Goal: Task Accomplishment & Management: Manage account settings

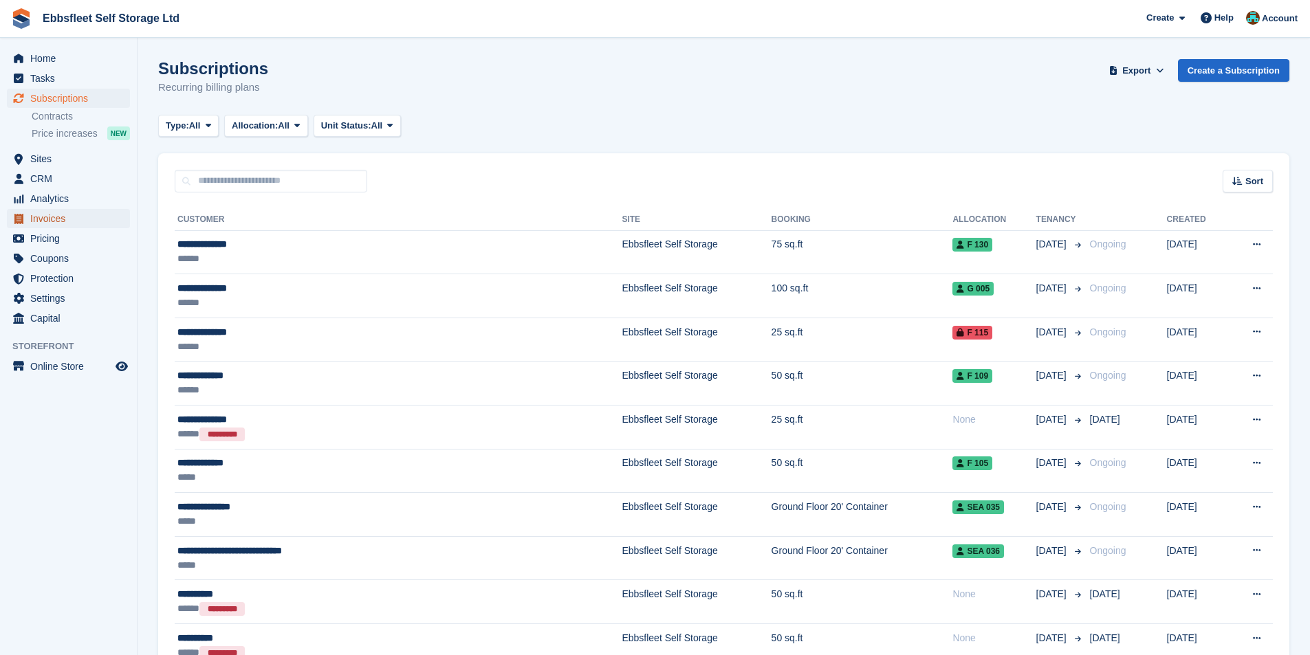
click at [52, 221] on span "Invoices" at bounding box center [71, 218] width 83 height 19
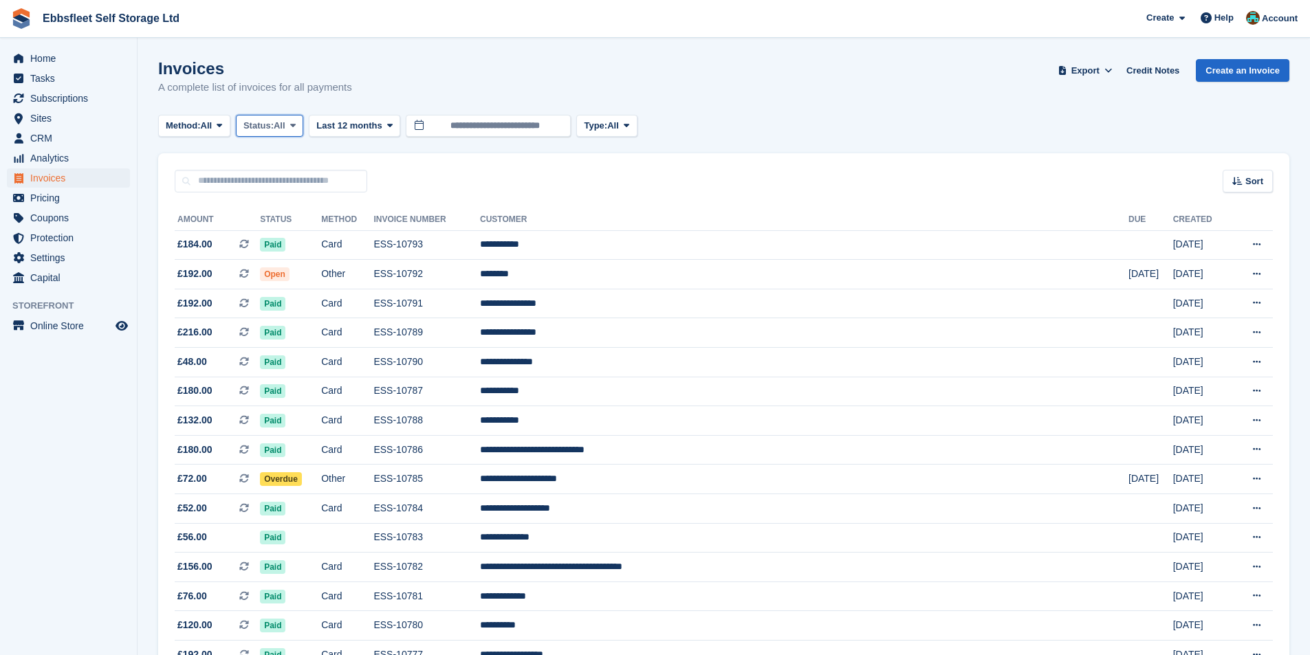
click at [271, 124] on span "Status:" at bounding box center [258, 126] width 30 height 14
click at [275, 231] on link "Open" at bounding box center [302, 232] width 120 height 25
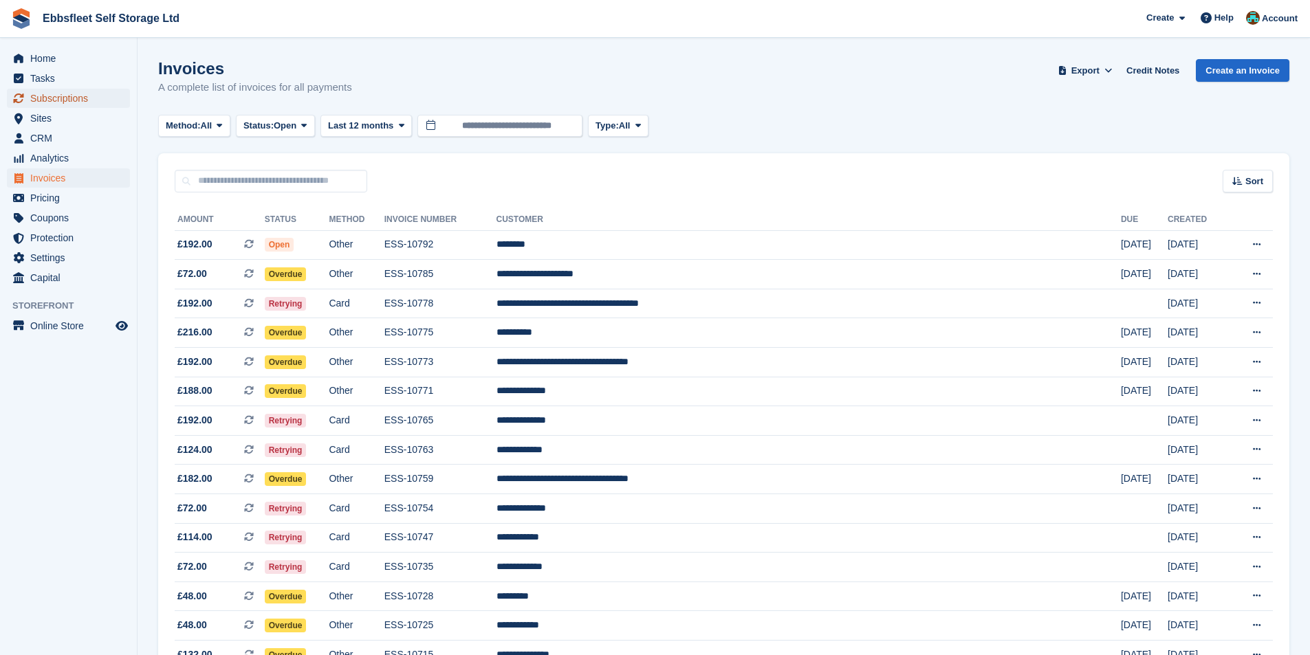
click at [58, 94] on span "Subscriptions" at bounding box center [71, 98] width 83 height 19
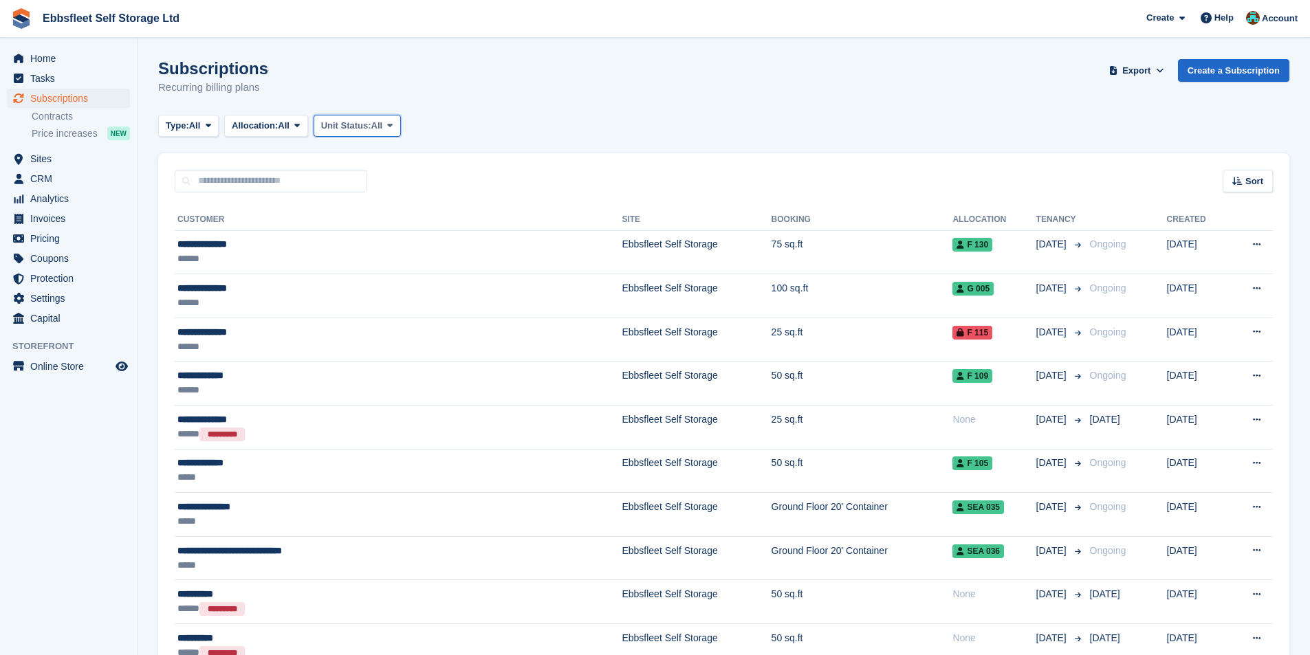
click at [351, 124] on span "Unit Status:" at bounding box center [346, 126] width 50 height 14
click at [373, 210] on link "Overlocked" at bounding box center [380, 207] width 120 height 25
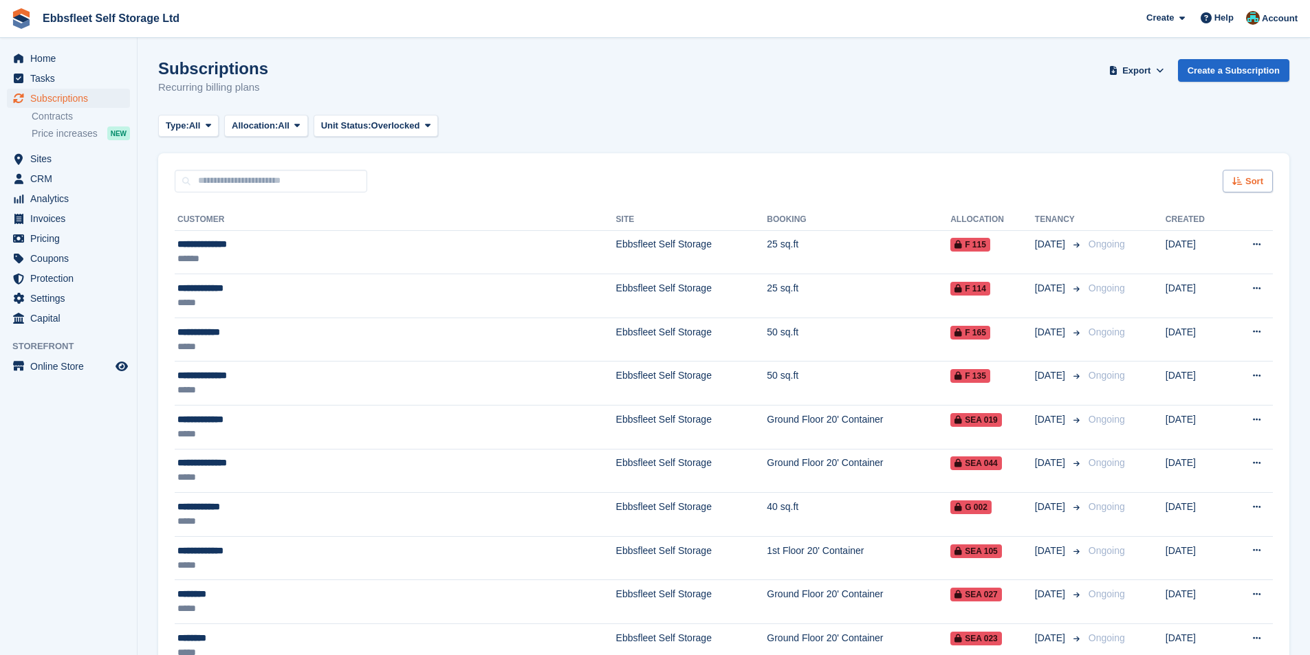
click at [1257, 181] on span "Sort" at bounding box center [1254, 182] width 18 height 14
click at [1206, 235] on span "Customer name" at bounding box center [1197, 233] width 69 height 11
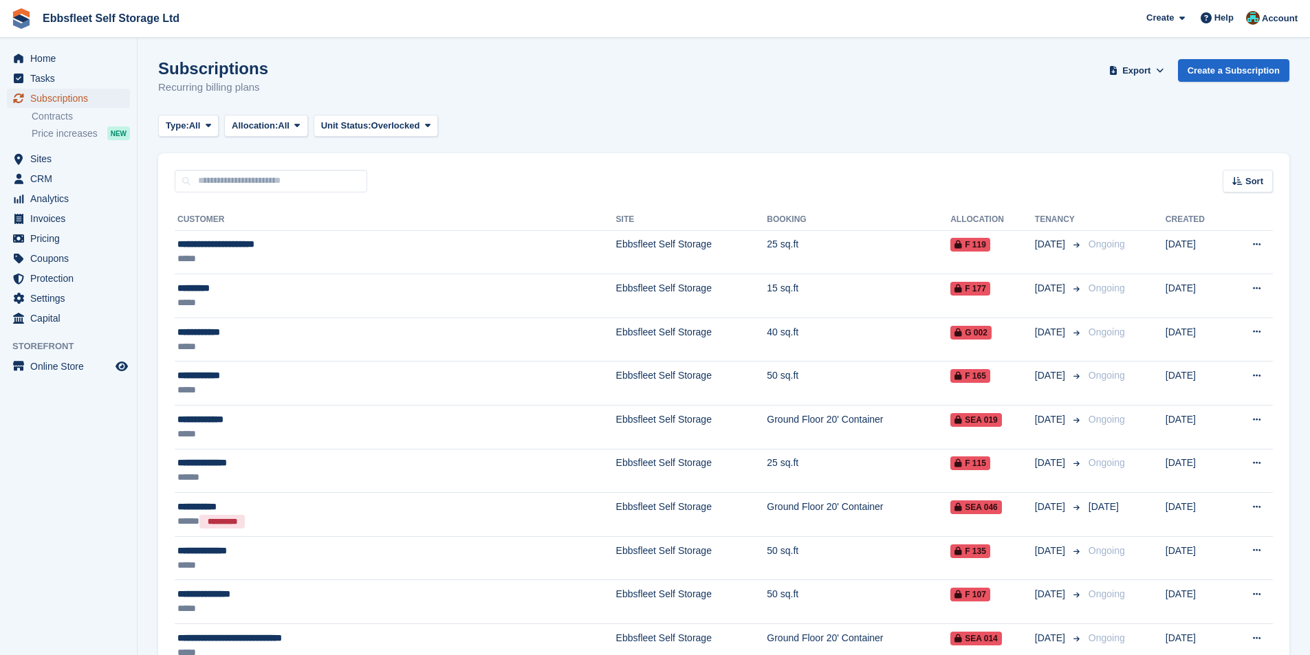
click at [76, 94] on span "Subscriptions" at bounding box center [71, 98] width 83 height 19
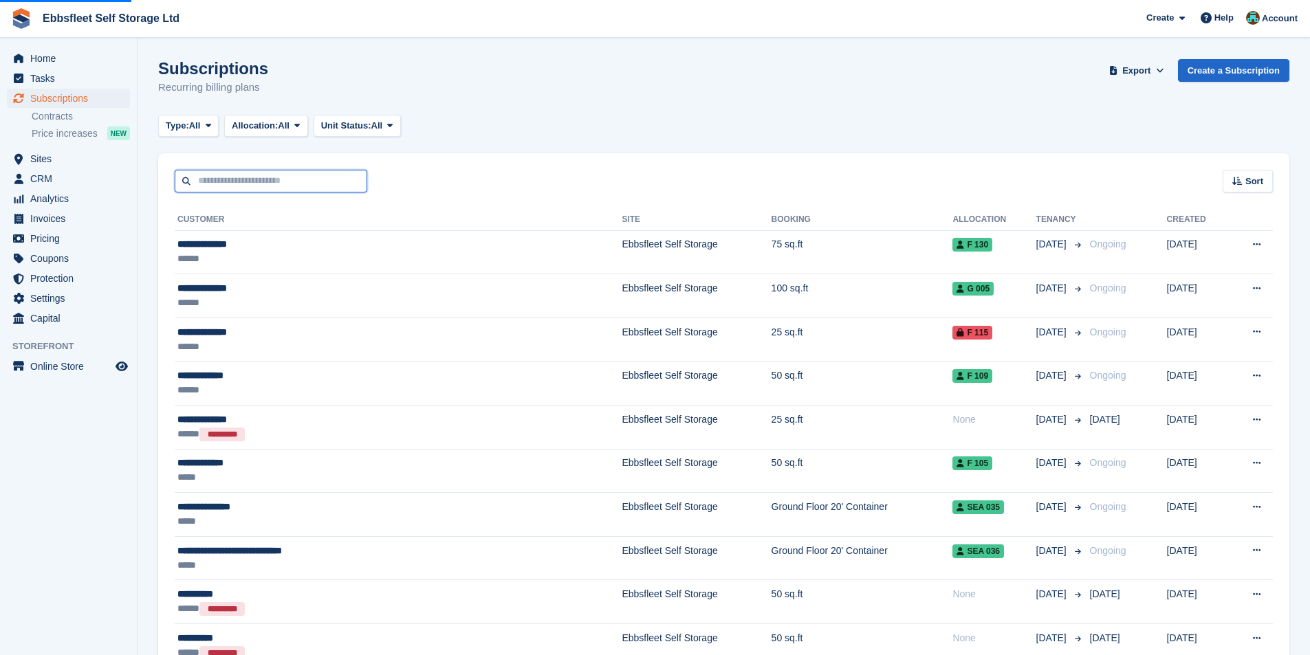
click at [289, 177] on input "text" at bounding box center [271, 181] width 193 height 23
drag, startPoint x: 289, startPoint y: 177, endPoint x: 299, endPoint y: 177, distance: 10.3
click at [299, 177] on input "text" at bounding box center [271, 181] width 193 height 23
type input "****"
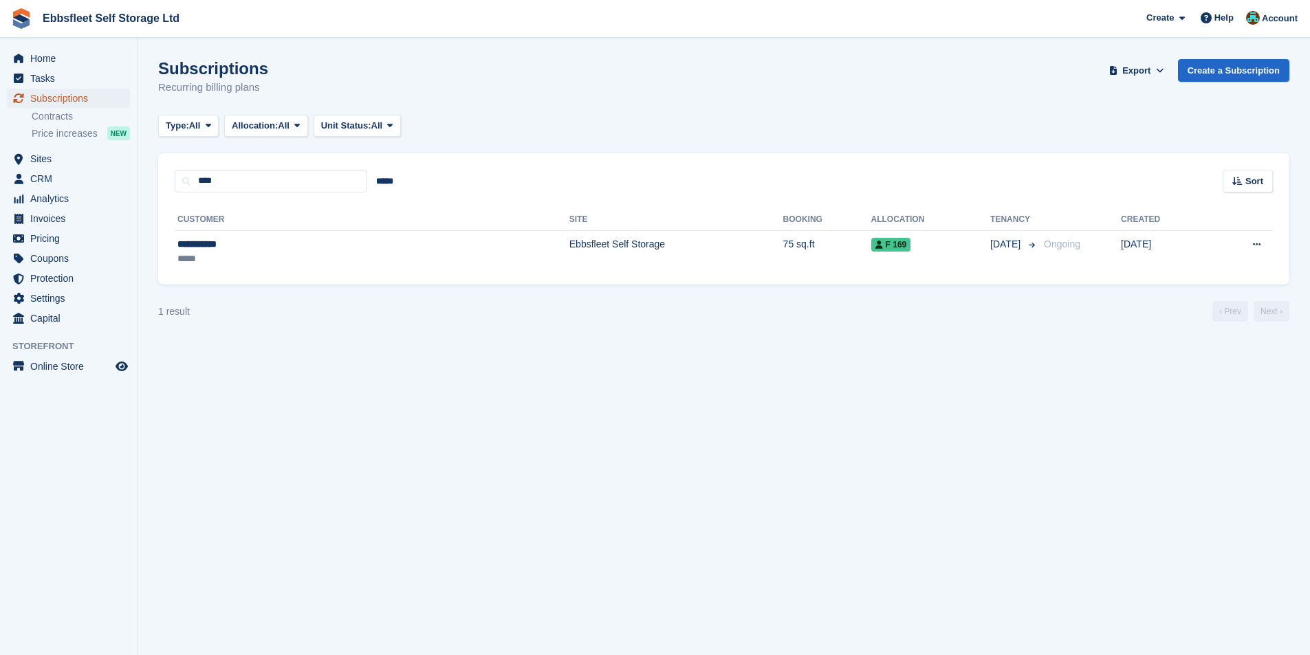
click at [70, 98] on span "Subscriptions" at bounding box center [71, 98] width 83 height 19
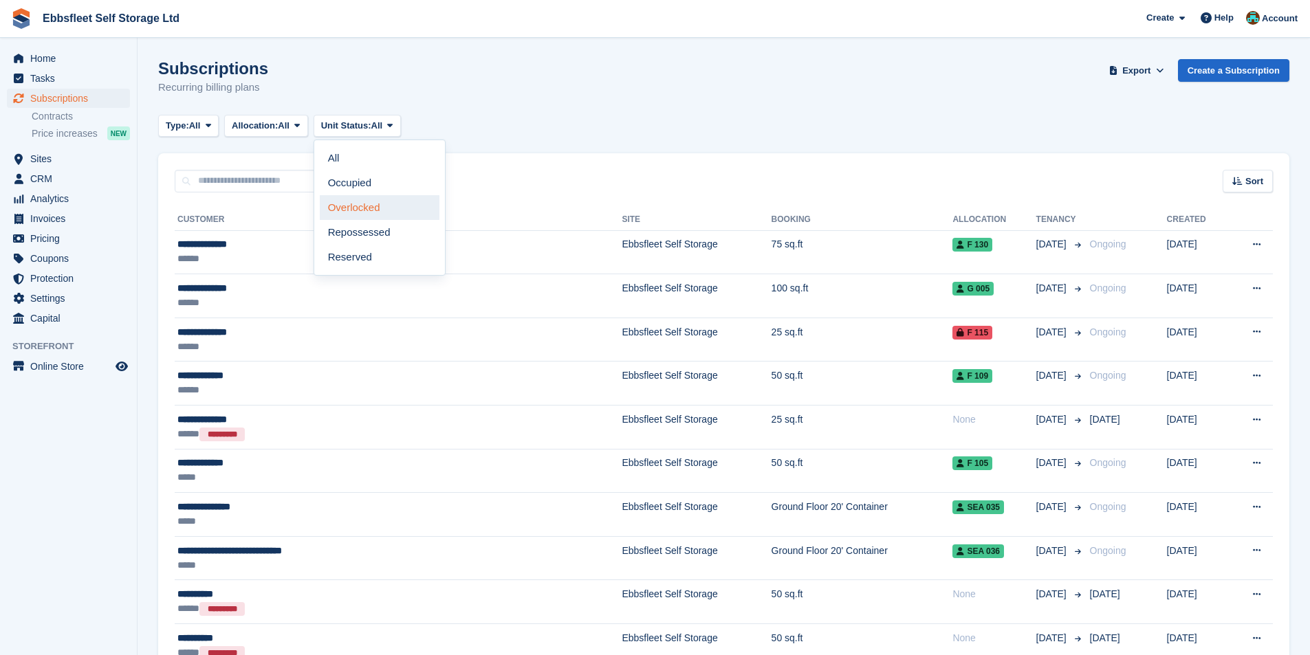
click at [368, 207] on link "Overlocked" at bounding box center [380, 207] width 120 height 25
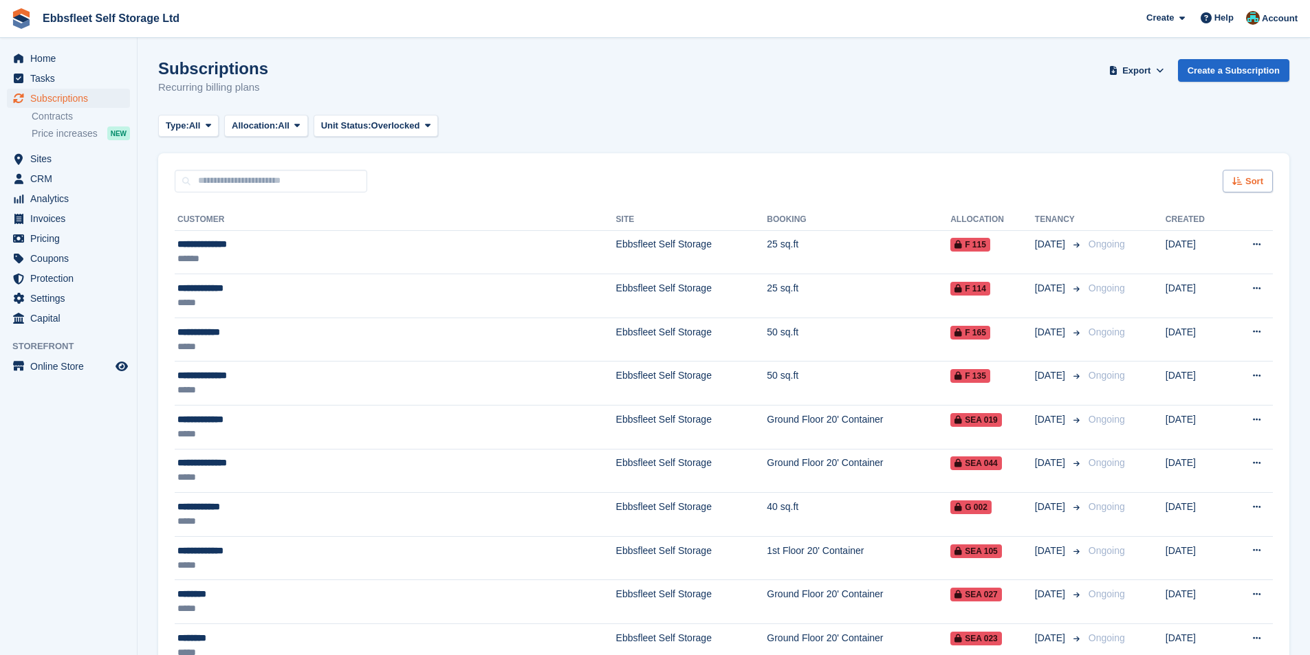
drag, startPoint x: 1282, startPoint y: 167, endPoint x: 1252, endPoint y: 190, distance: 37.3
click at [1252, 190] on div "Sort" at bounding box center [1247, 181] width 50 height 23
click at [1217, 233] on span "Customer name" at bounding box center [1197, 233] width 69 height 11
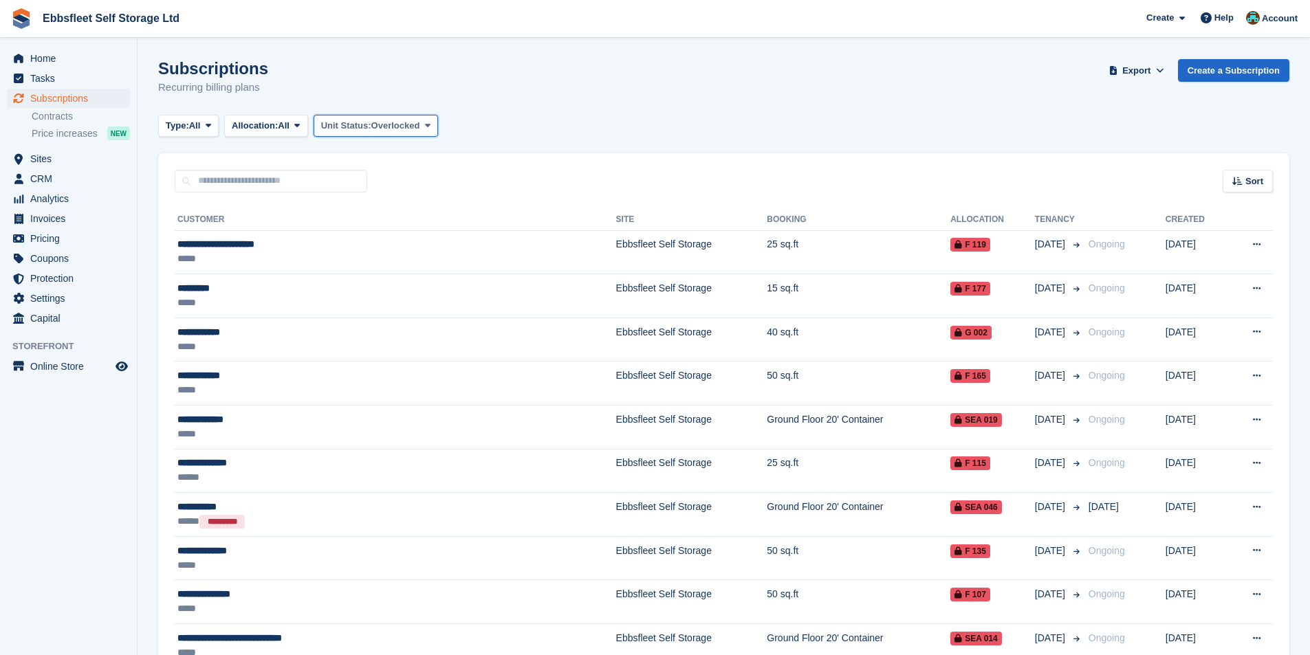
drag, startPoint x: 329, startPoint y: 131, endPoint x: 353, endPoint y: 140, distance: 25.7
click at [330, 131] on span "Unit Status:" at bounding box center [346, 126] width 50 height 14
click at [364, 158] on link "All" at bounding box center [380, 158] width 120 height 25
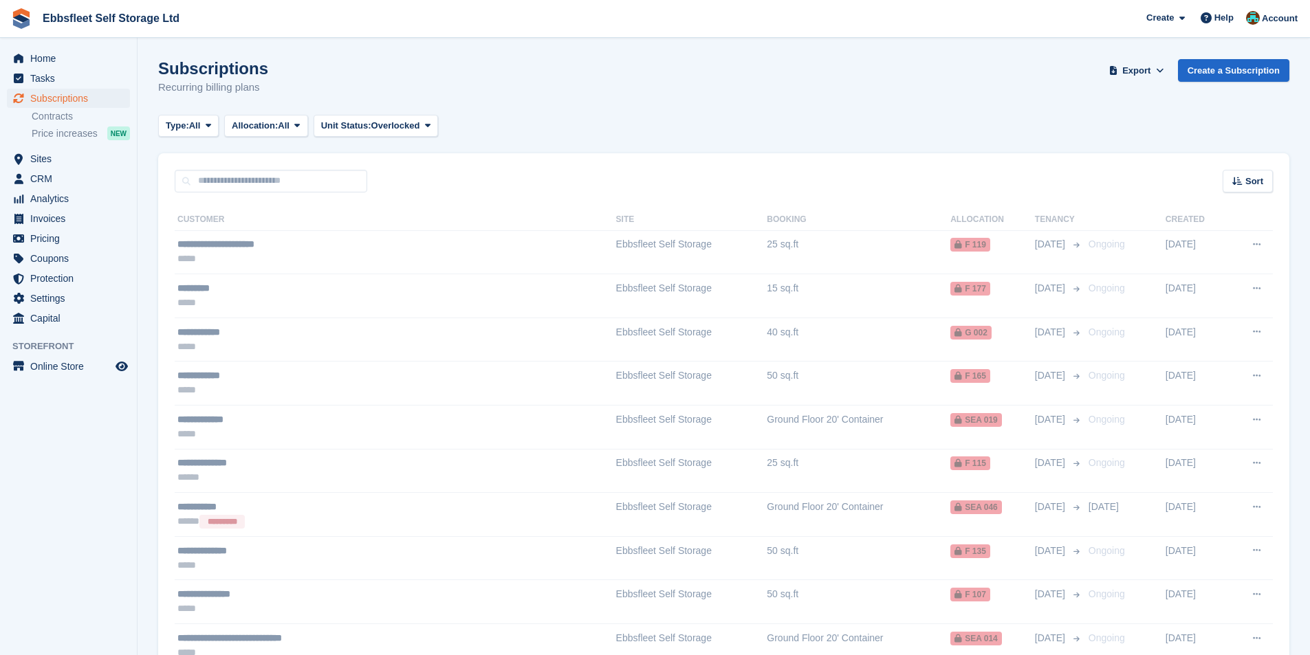
click at [272, 184] on div at bounding box center [813, 614] width 1310 height 998
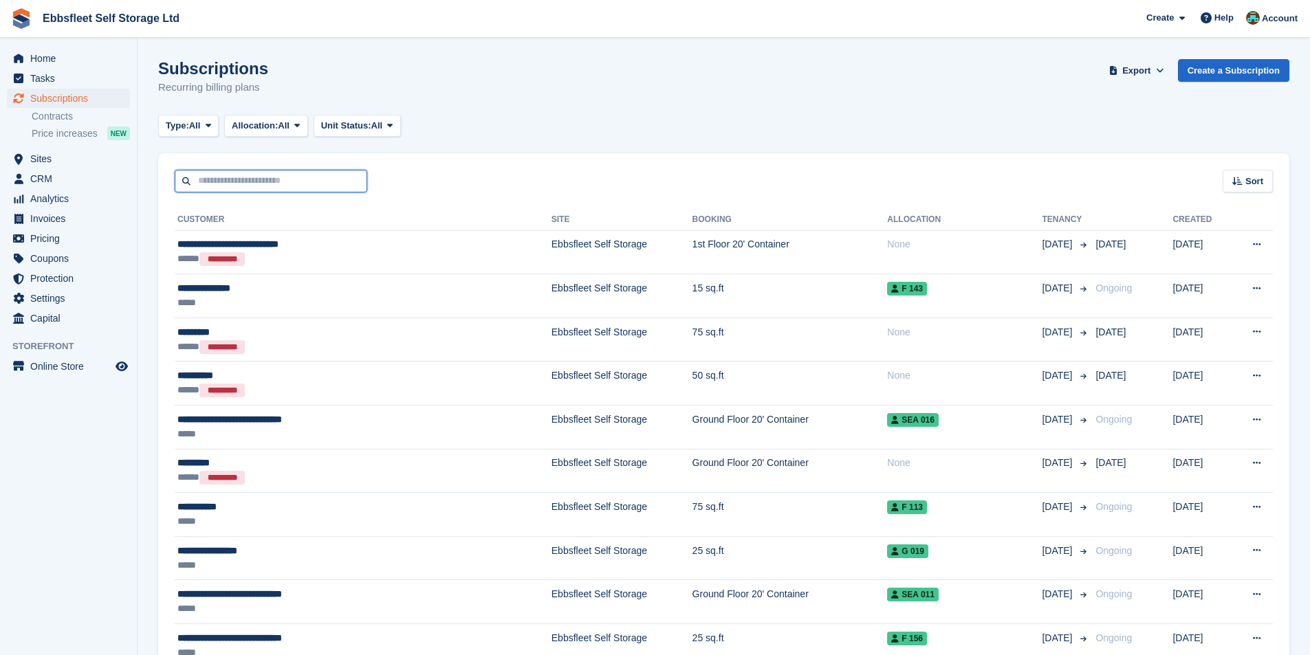
click at [248, 177] on input "text" at bounding box center [271, 181] width 193 height 23
type input "*****"
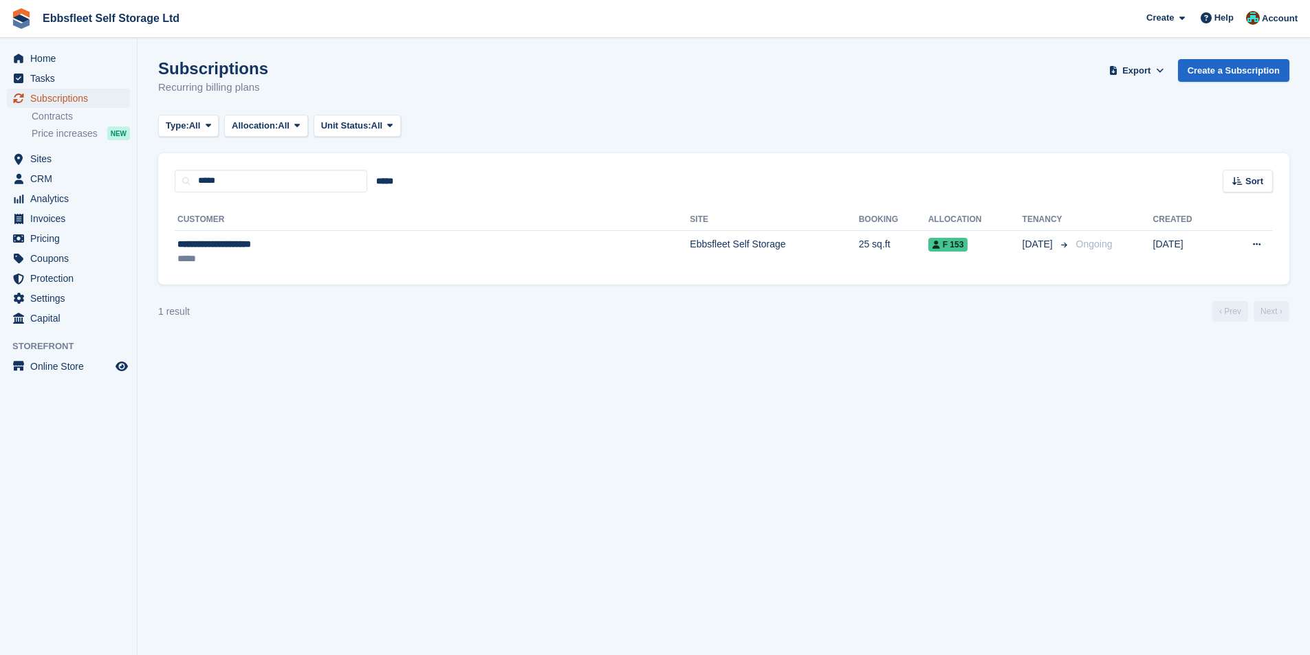
click at [69, 98] on span "Subscriptions" at bounding box center [71, 98] width 83 height 19
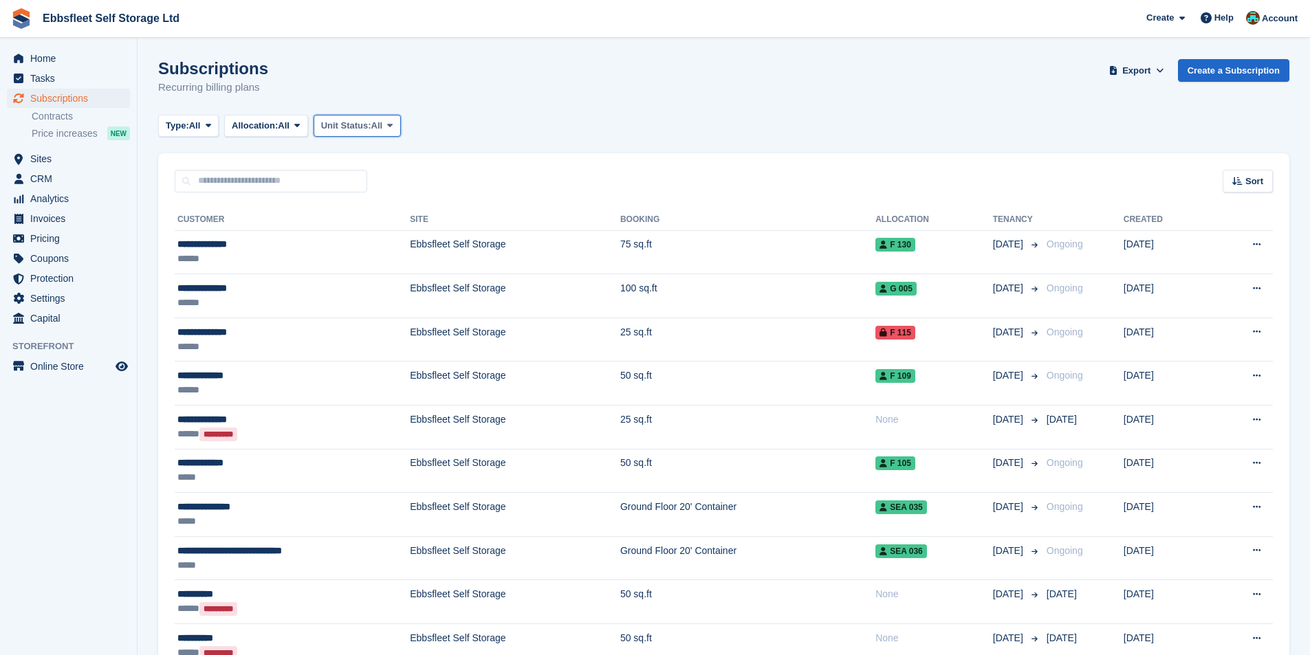
click at [378, 127] on span "All" at bounding box center [377, 126] width 12 height 14
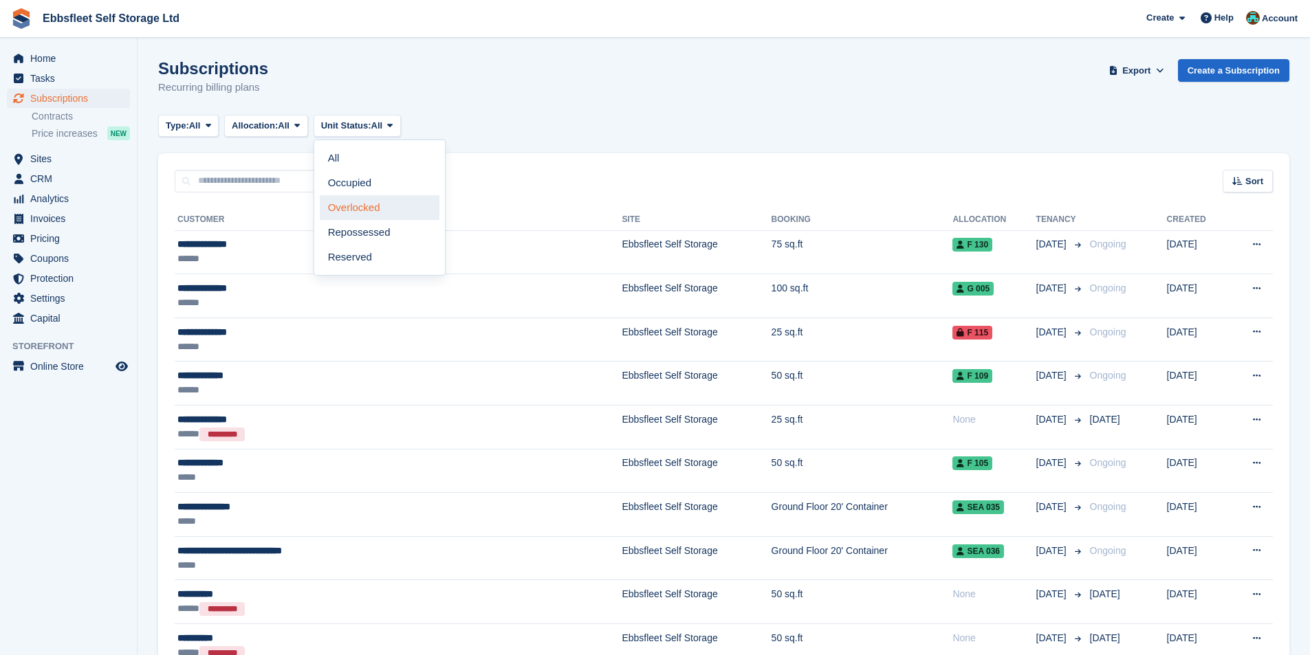
click at [377, 215] on link "Overlocked" at bounding box center [380, 207] width 120 height 25
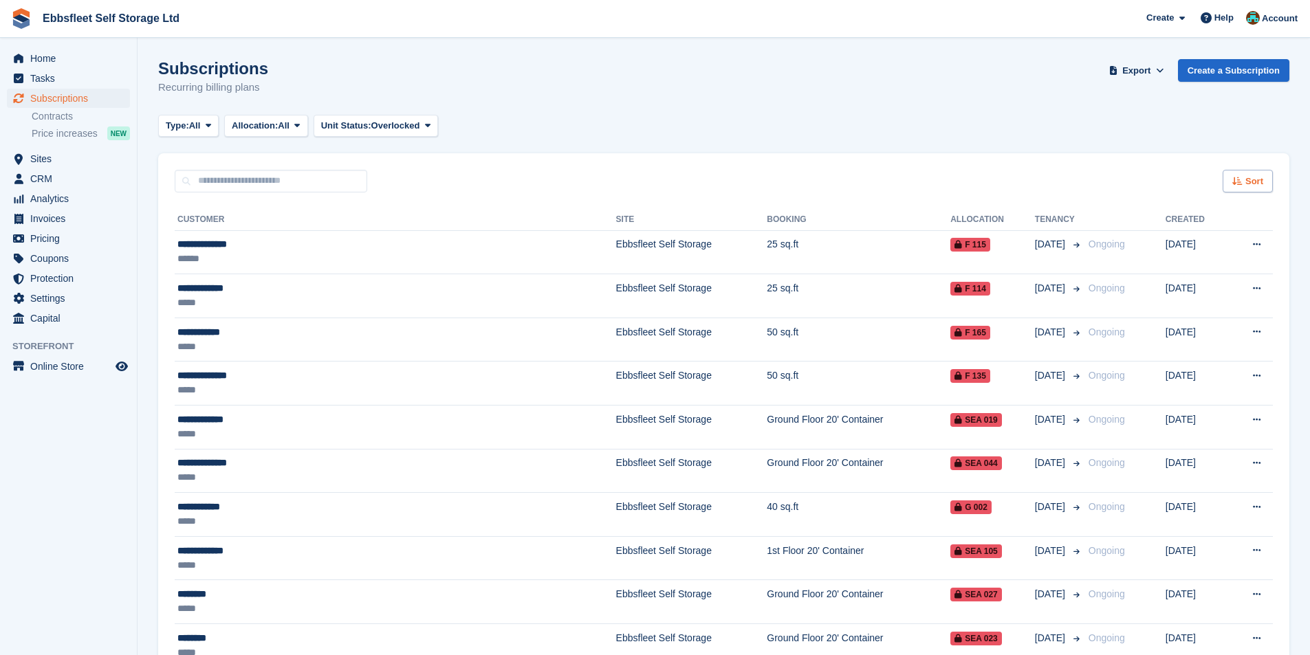
drag, startPoint x: 1262, startPoint y: 177, endPoint x: 1251, endPoint y: 192, distance: 18.2
click at [1261, 177] on span "Sort" at bounding box center [1254, 182] width 18 height 14
click at [1192, 233] on span "Customer name" at bounding box center [1197, 233] width 69 height 11
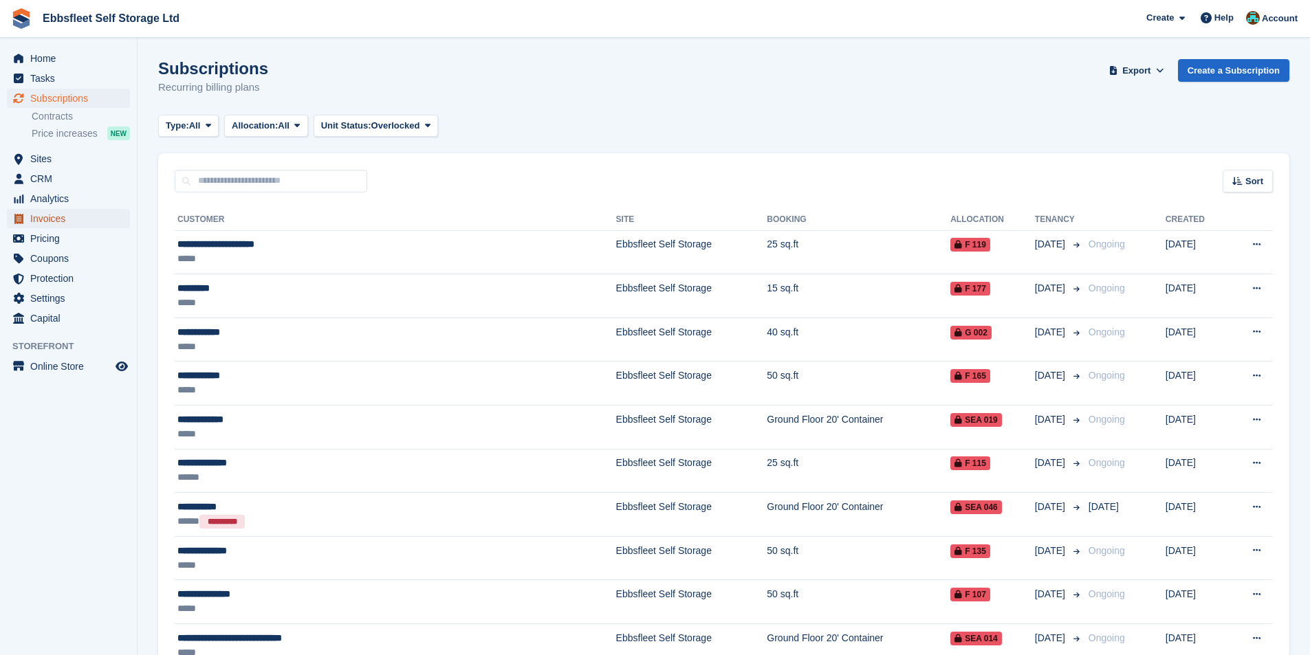
click at [64, 215] on span "Invoices" at bounding box center [71, 218] width 83 height 19
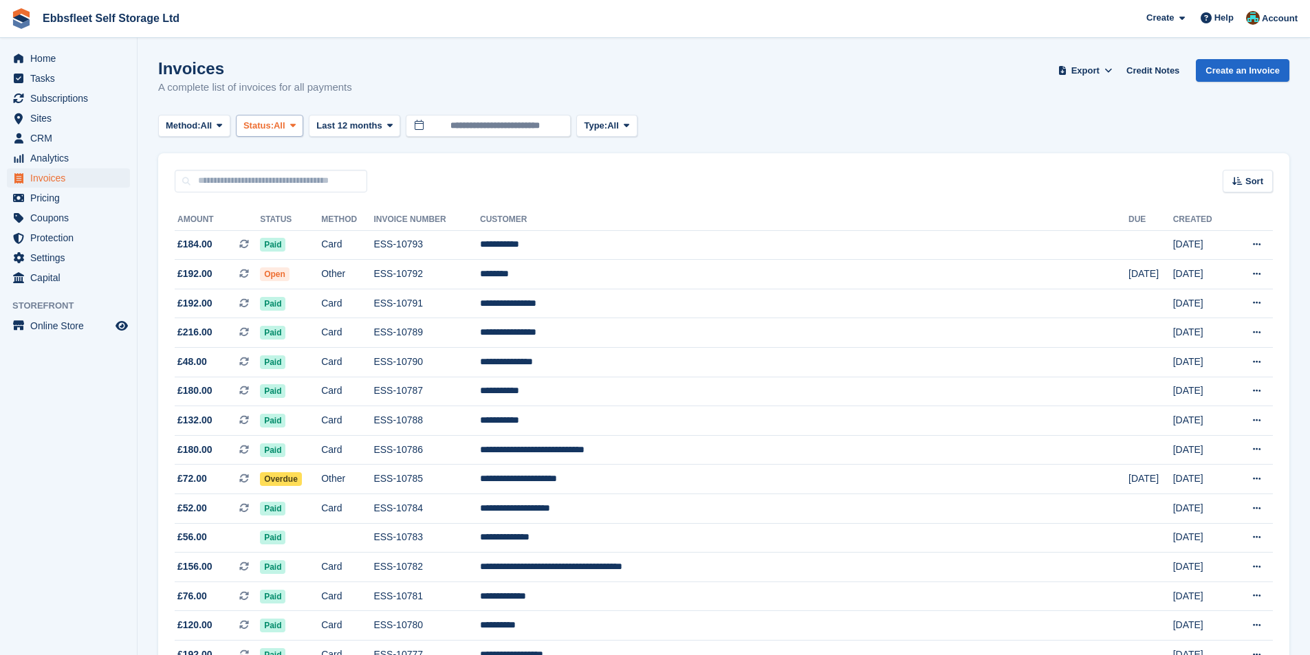
click at [281, 129] on span "All" at bounding box center [280, 126] width 12 height 14
drag, startPoint x: 275, startPoint y: 234, endPoint x: 615, endPoint y: 213, distance: 340.3
click at [274, 234] on link "Open" at bounding box center [302, 232] width 120 height 25
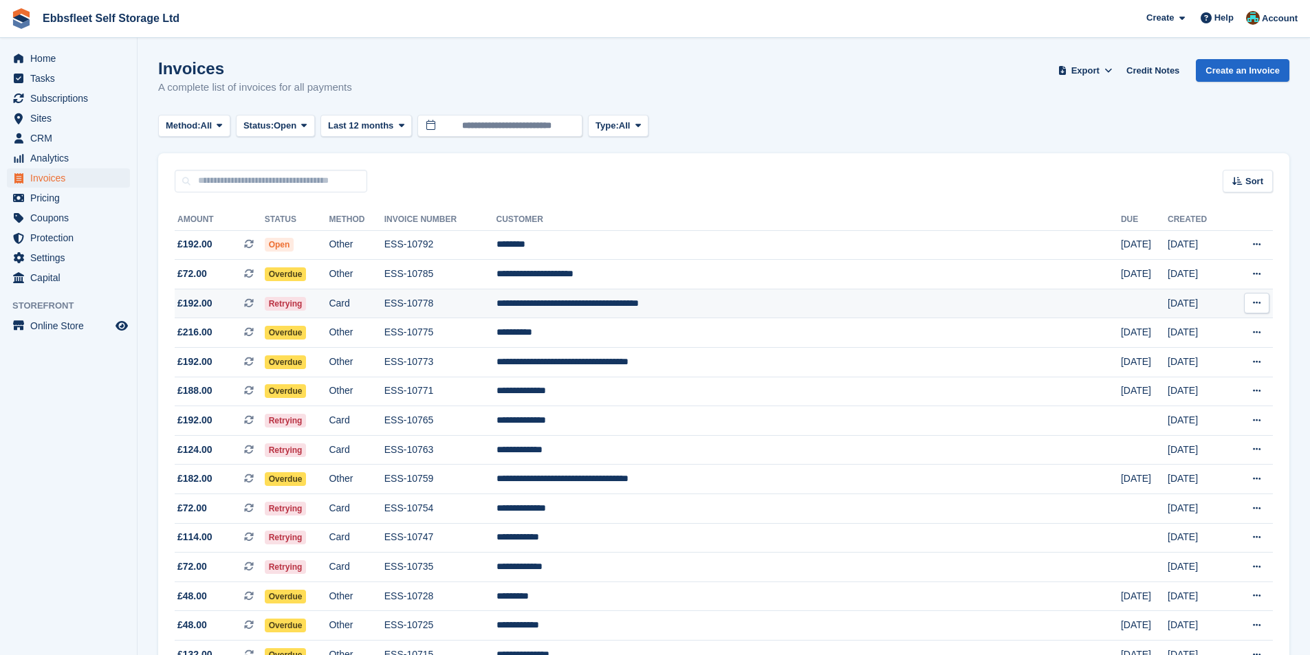
click at [812, 313] on td "**********" at bounding box center [808, 304] width 624 height 30
click at [672, 305] on td "**********" at bounding box center [808, 304] width 624 height 30
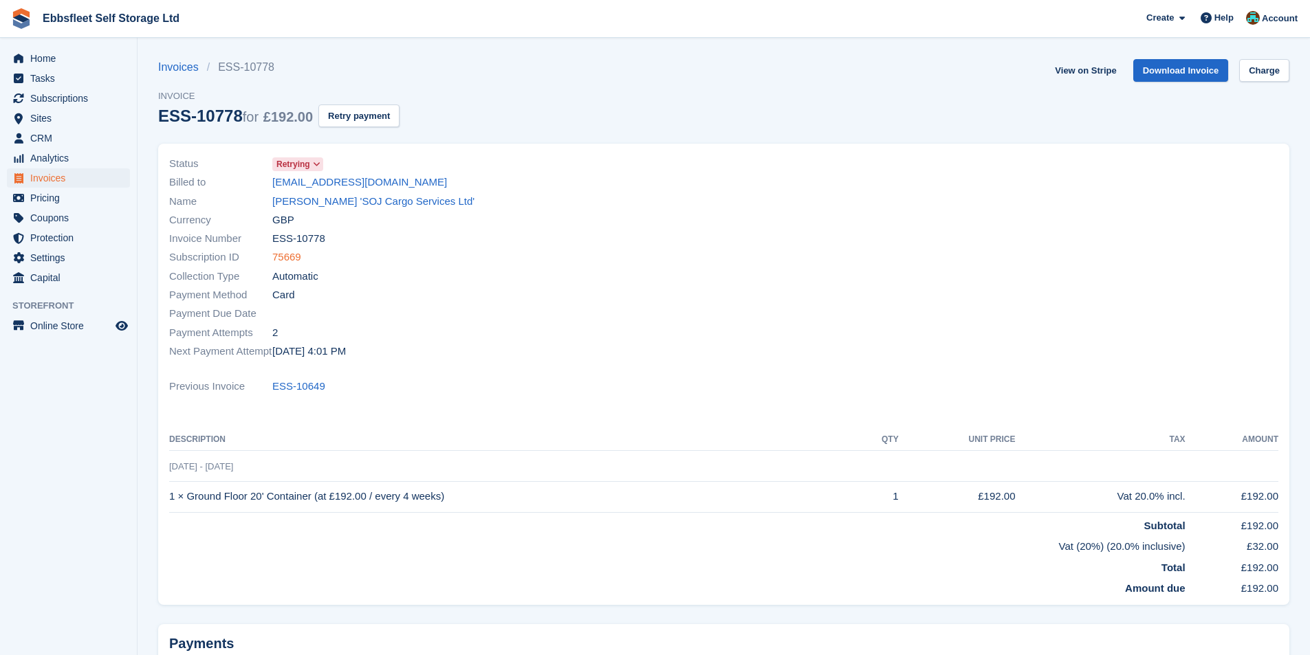
click at [276, 257] on link "75669" at bounding box center [286, 258] width 29 height 16
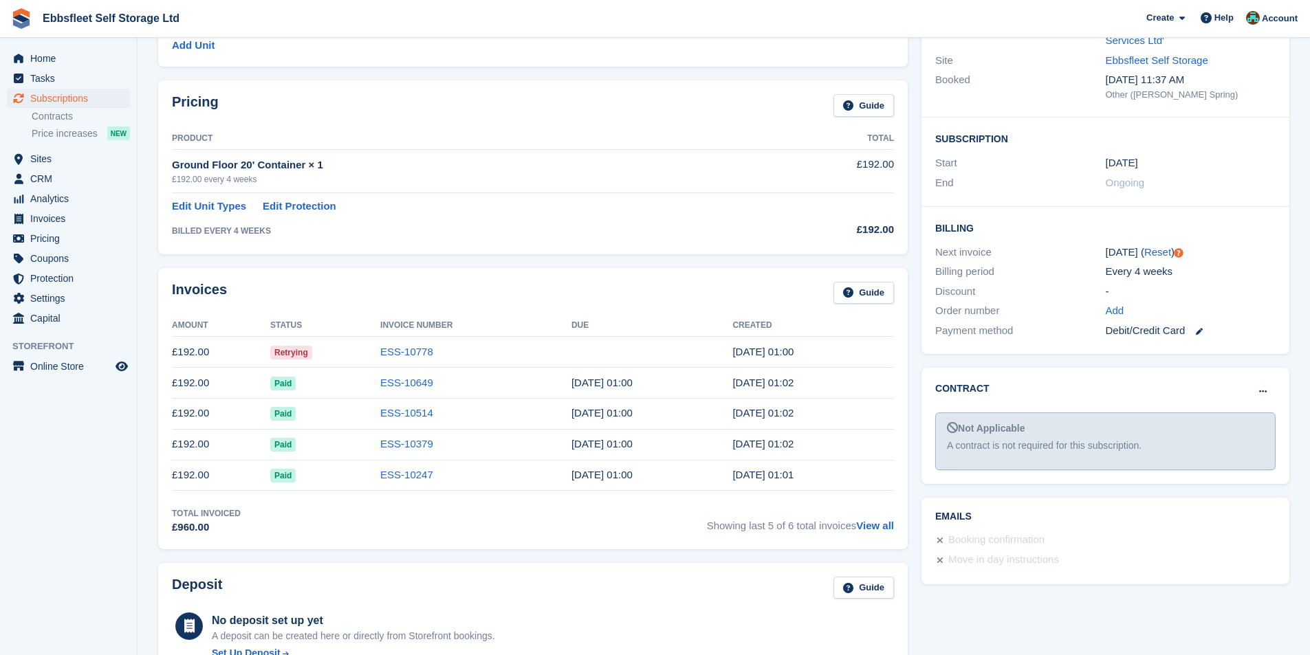
scroll to position [206, 0]
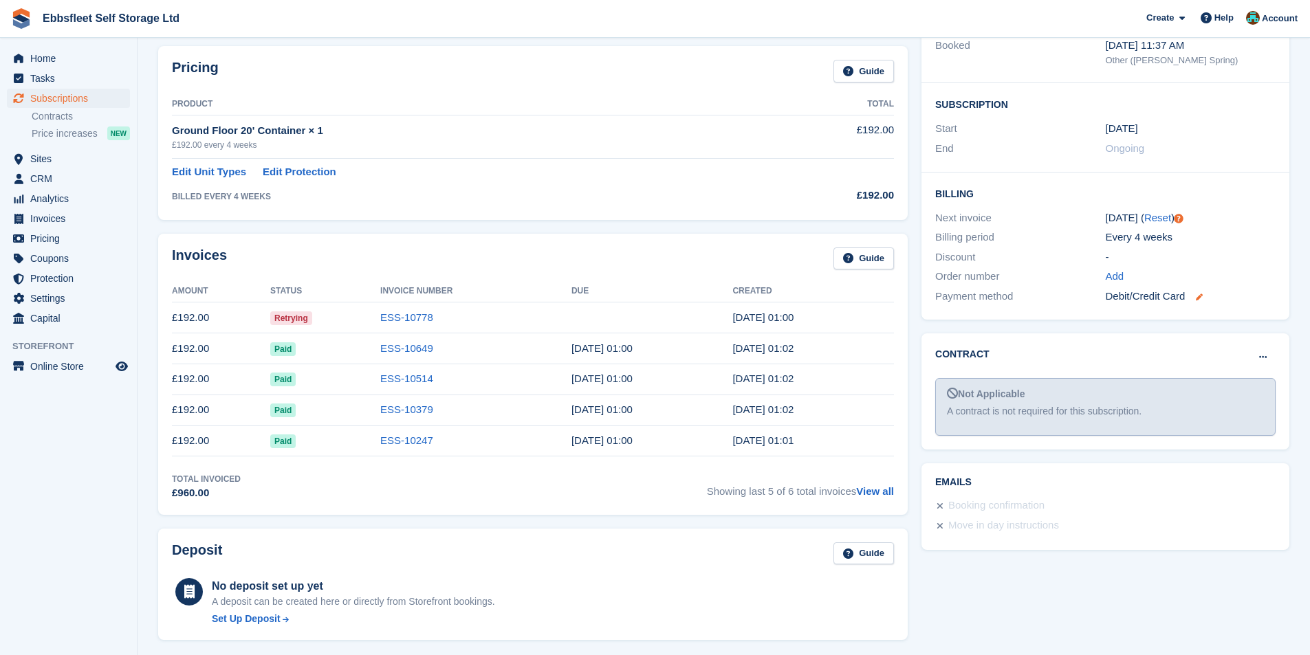
click at [1201, 295] on icon at bounding box center [1199, 297] width 7 height 7
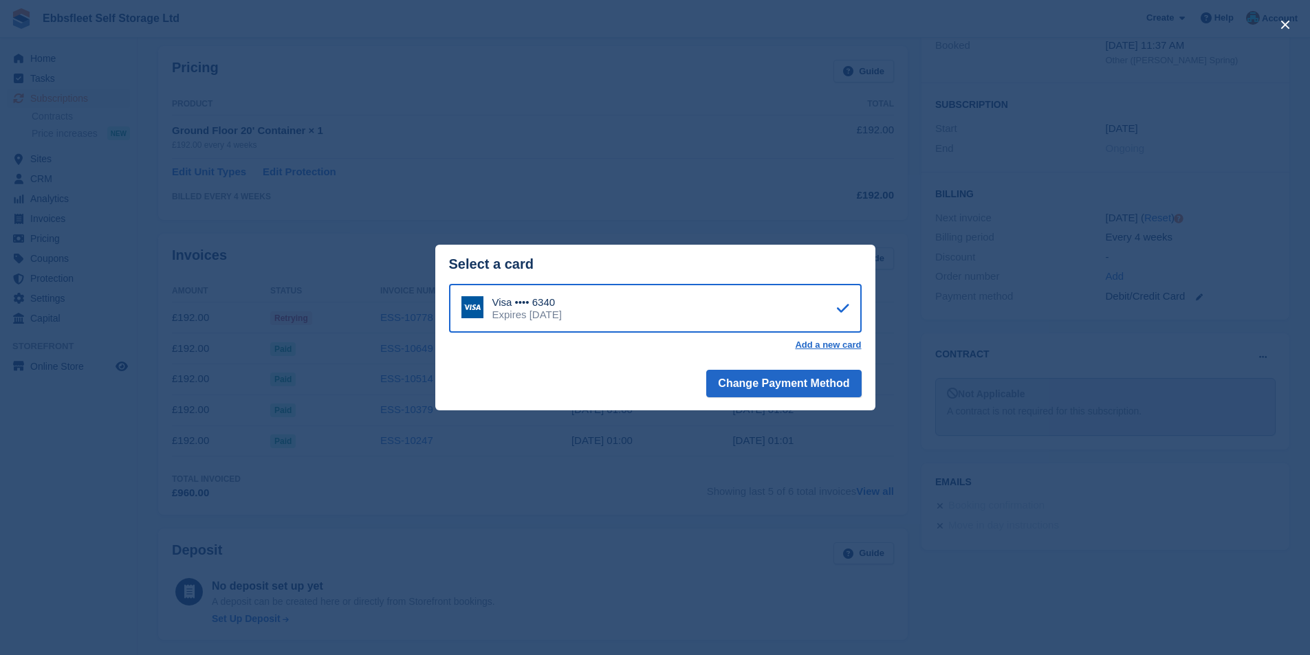
click at [631, 121] on div "close" at bounding box center [655, 327] width 1310 height 655
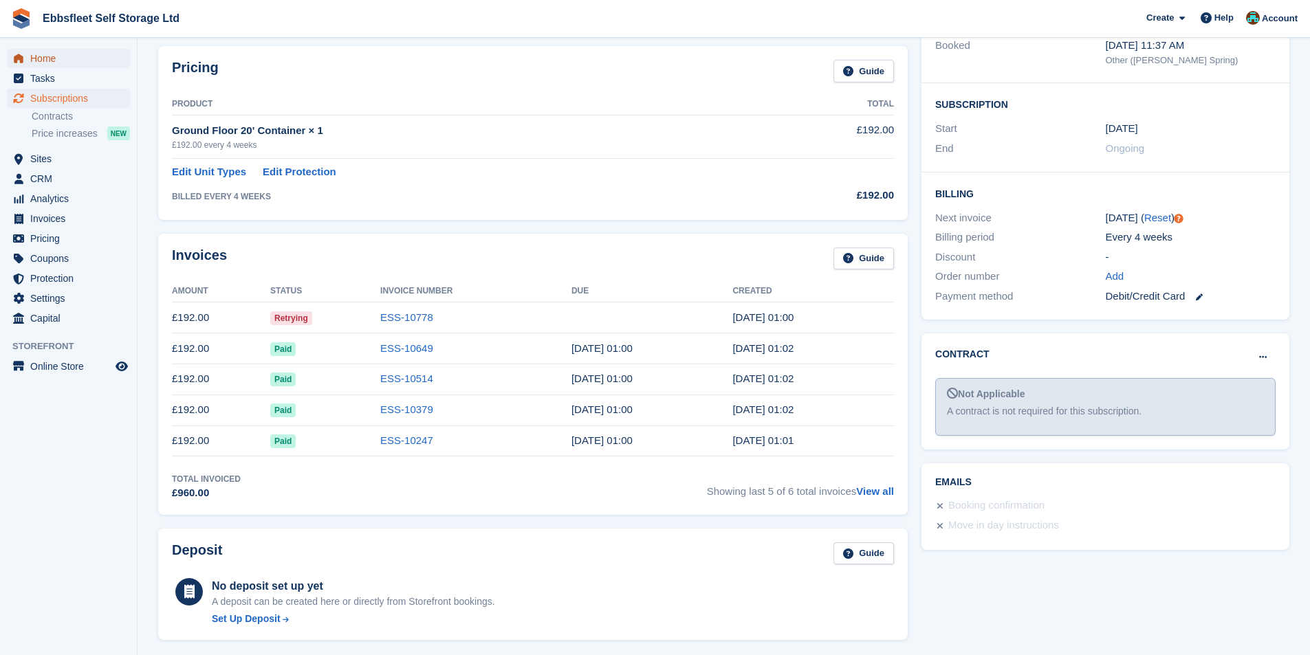
click at [49, 55] on span "Home" at bounding box center [71, 58] width 83 height 19
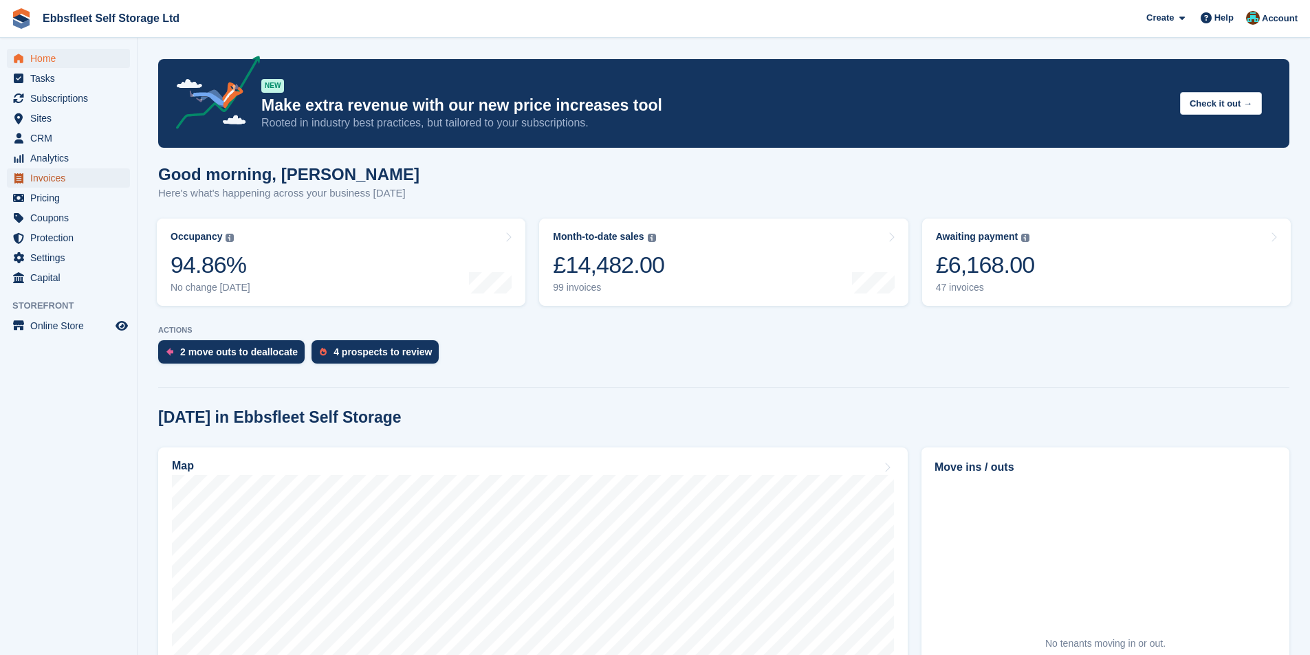
click at [53, 179] on span "Invoices" at bounding box center [71, 177] width 83 height 19
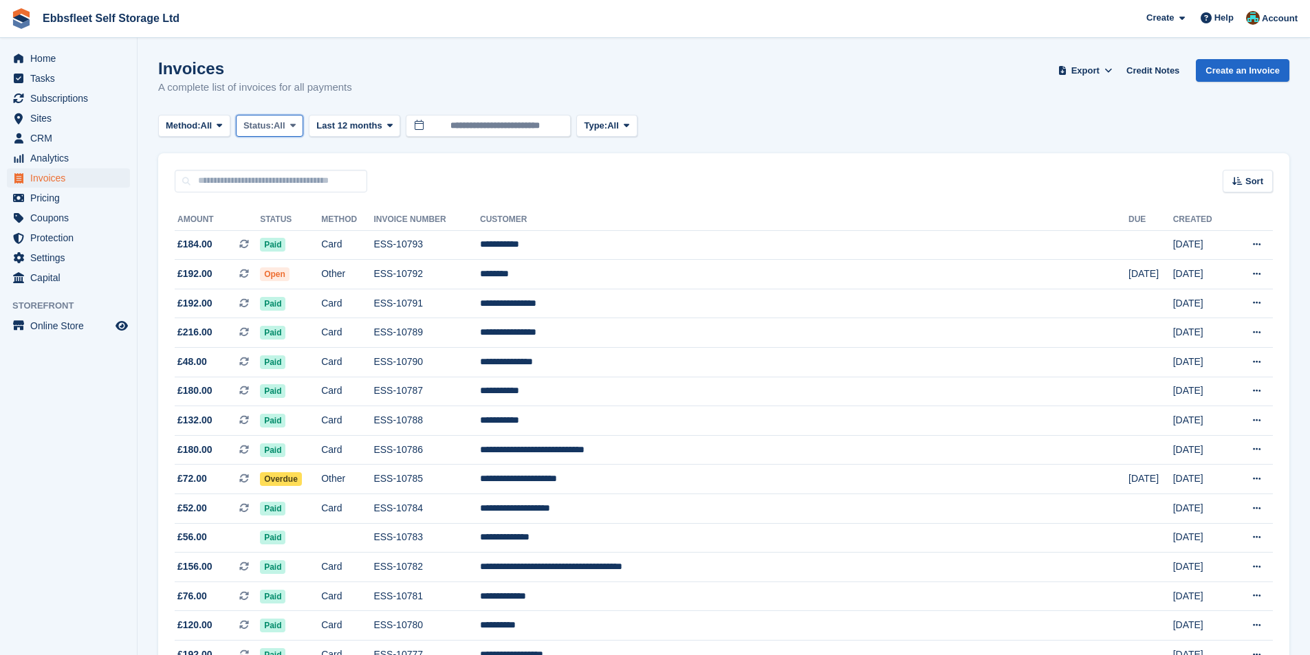
click at [252, 117] on button "Status: All" at bounding box center [269, 126] width 67 height 23
click at [285, 229] on link "Open" at bounding box center [302, 232] width 120 height 25
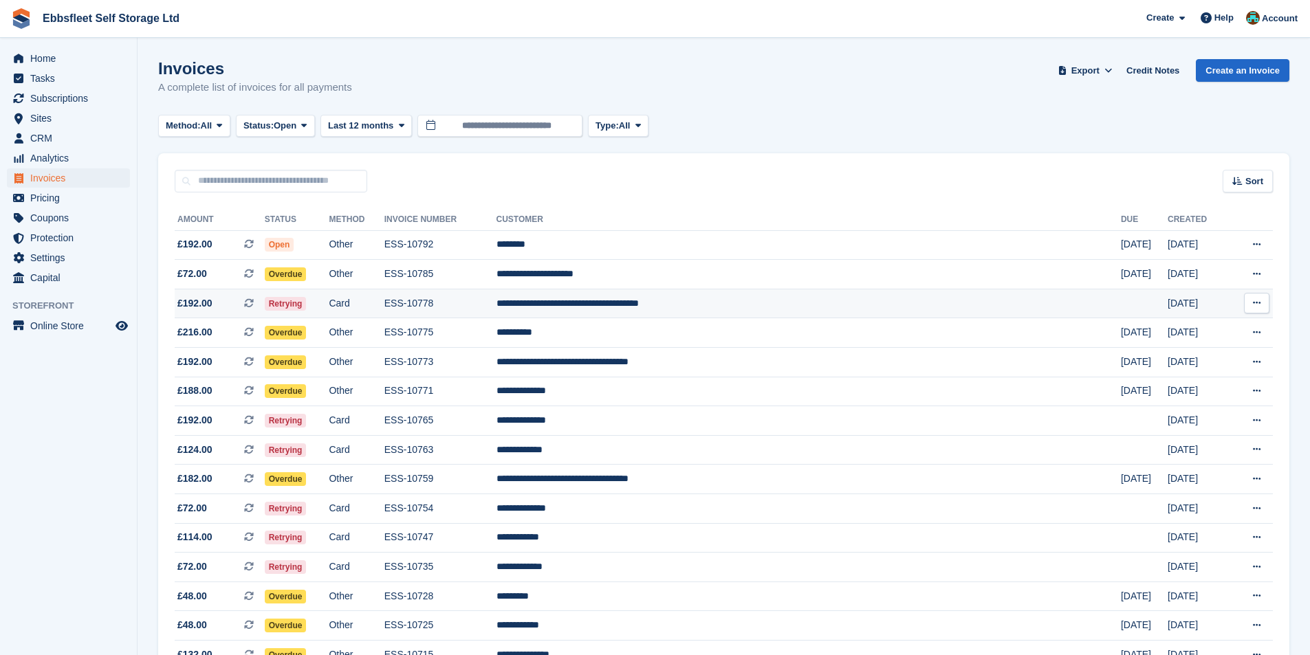
click at [710, 307] on td "**********" at bounding box center [808, 304] width 624 height 30
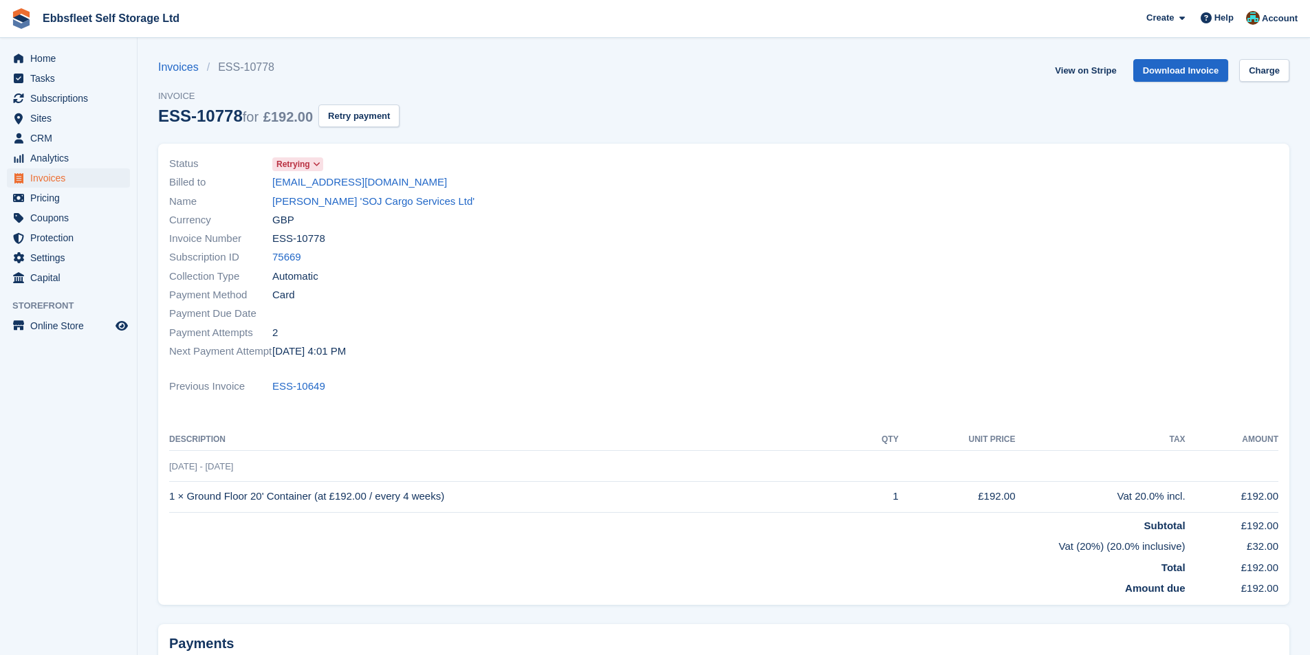
drag, startPoint x: 375, startPoint y: 181, endPoint x: 270, endPoint y: 179, distance: 104.5
click at [270, 179] on div "Billed to [EMAIL_ADDRESS][DOMAIN_NAME]" at bounding box center [442, 182] width 547 height 19
copy div "[EMAIL_ADDRESS][DOMAIN_NAME]"
click at [51, 179] on span "Invoices" at bounding box center [71, 177] width 83 height 19
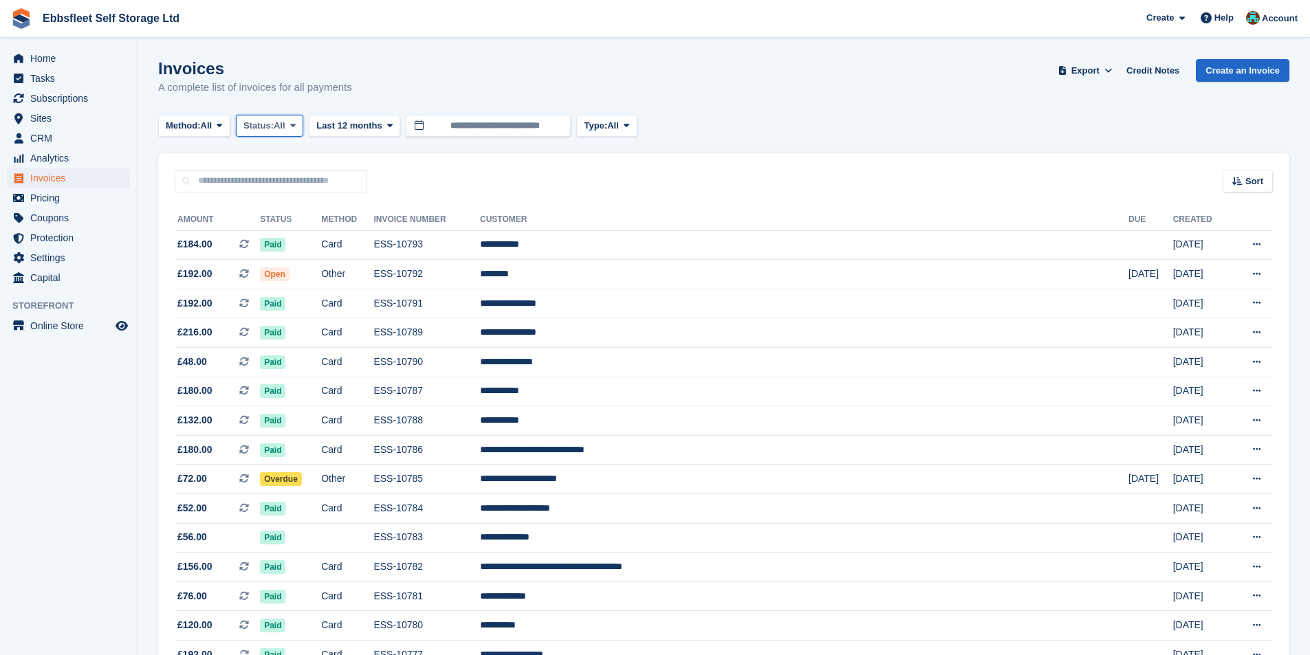
drag, startPoint x: 271, startPoint y: 129, endPoint x: 293, endPoint y: 139, distance: 24.0
click at [270, 129] on span "Status:" at bounding box center [258, 126] width 30 height 14
click at [288, 232] on link "Open" at bounding box center [302, 232] width 120 height 25
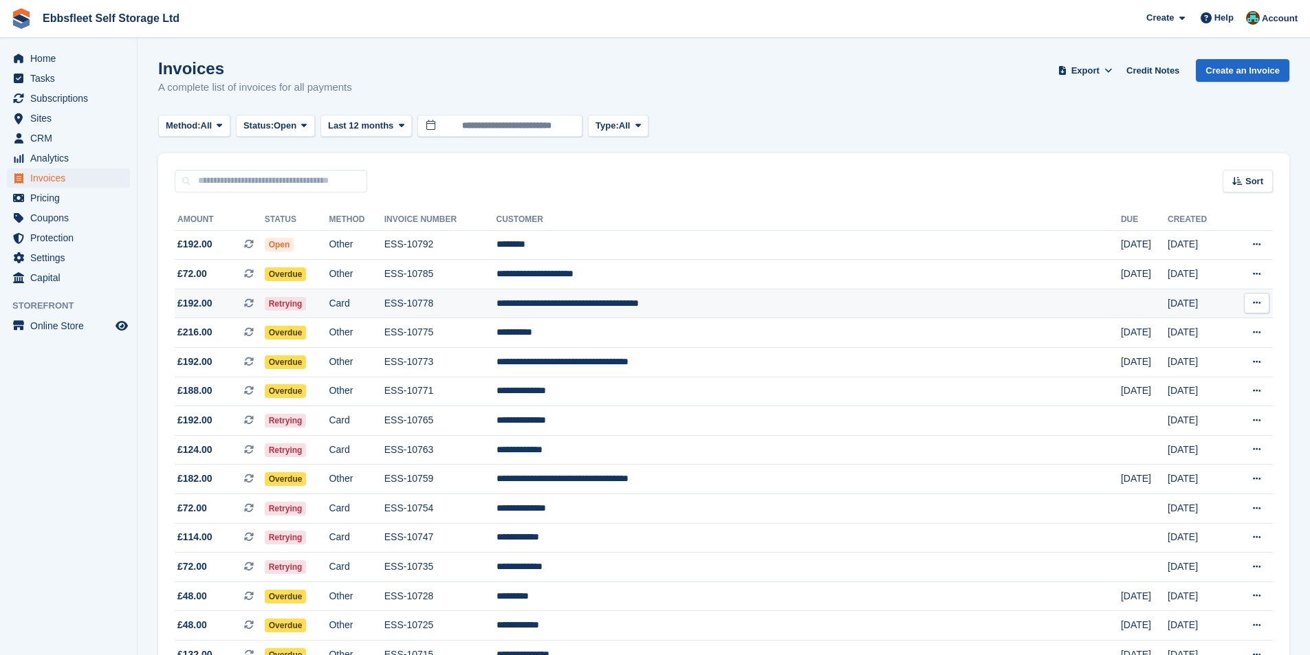
click at [496, 306] on td "ESS-10778" at bounding box center [440, 304] width 112 height 30
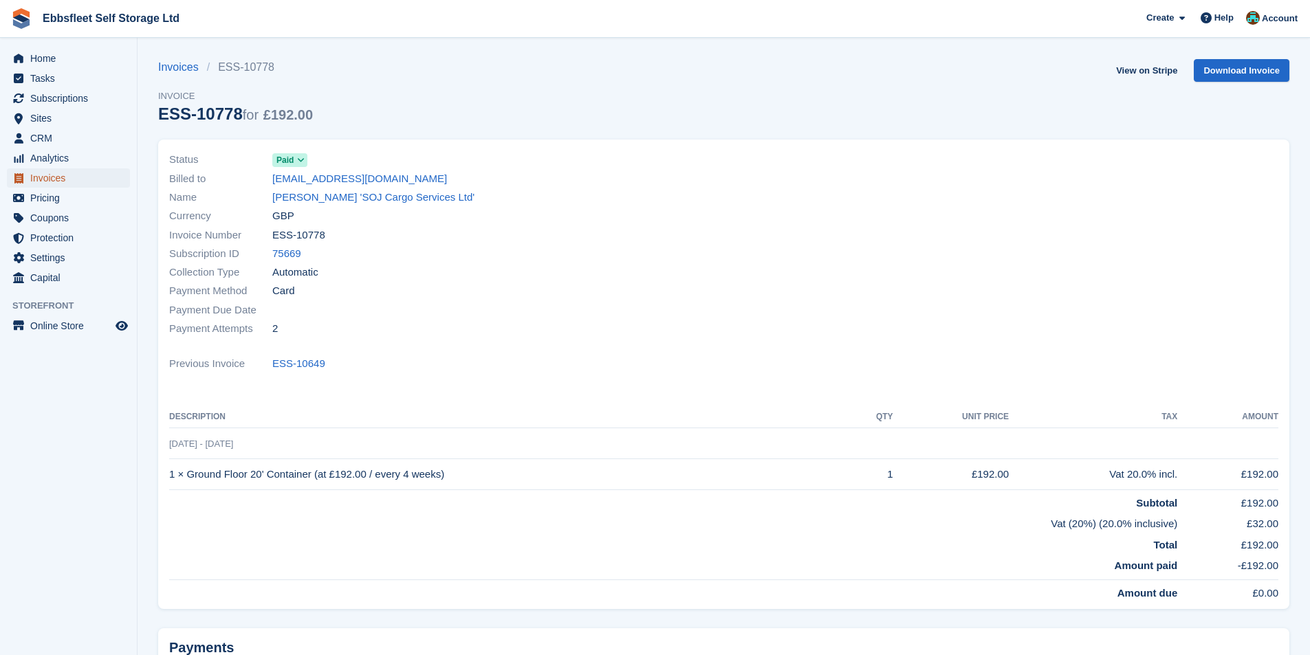
click at [60, 179] on span "Invoices" at bounding box center [71, 177] width 83 height 19
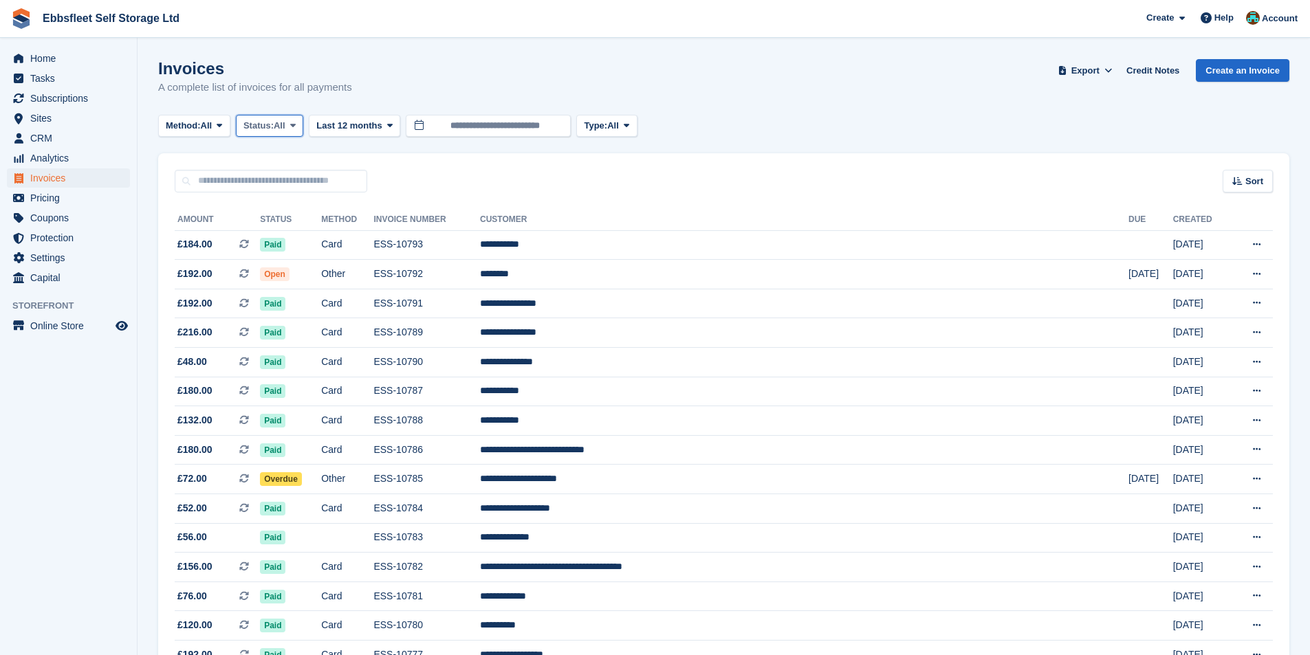
click at [271, 129] on span "Status:" at bounding box center [258, 126] width 30 height 14
drag, startPoint x: 284, startPoint y: 236, endPoint x: 276, endPoint y: 235, distance: 7.6
click at [283, 236] on link "Open" at bounding box center [302, 232] width 120 height 25
